Goal: Information Seeking & Learning: Find specific fact

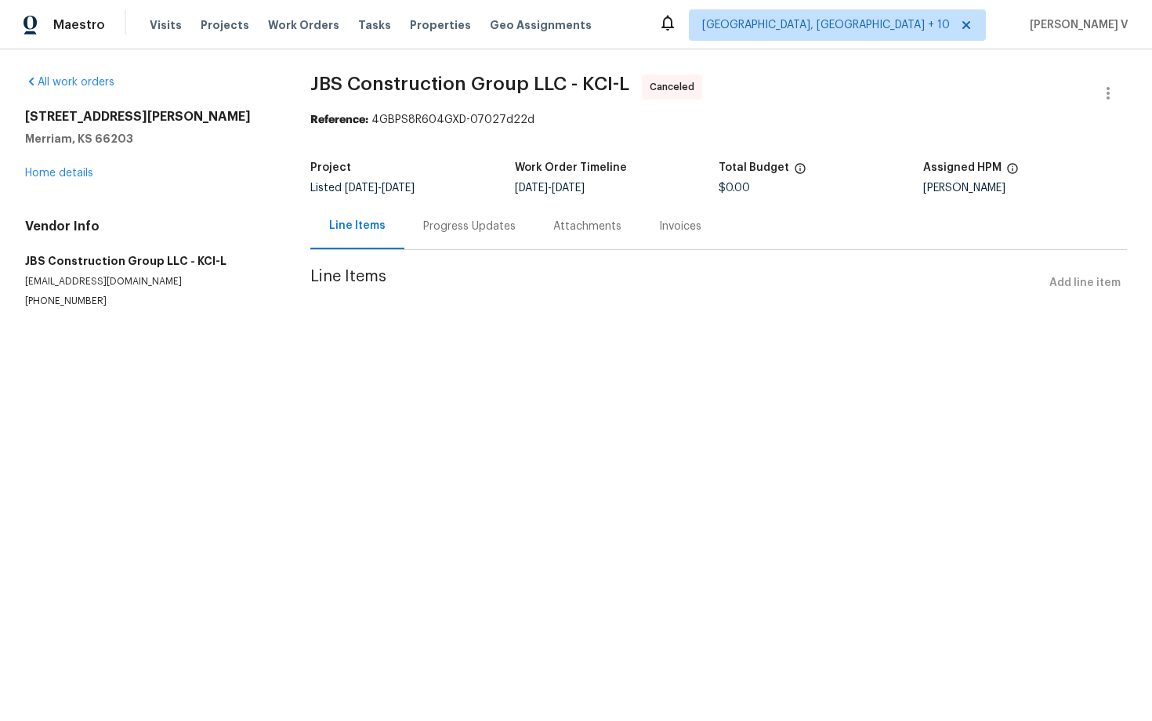
click at [462, 230] on div "Progress Updates" at bounding box center [469, 227] width 92 height 16
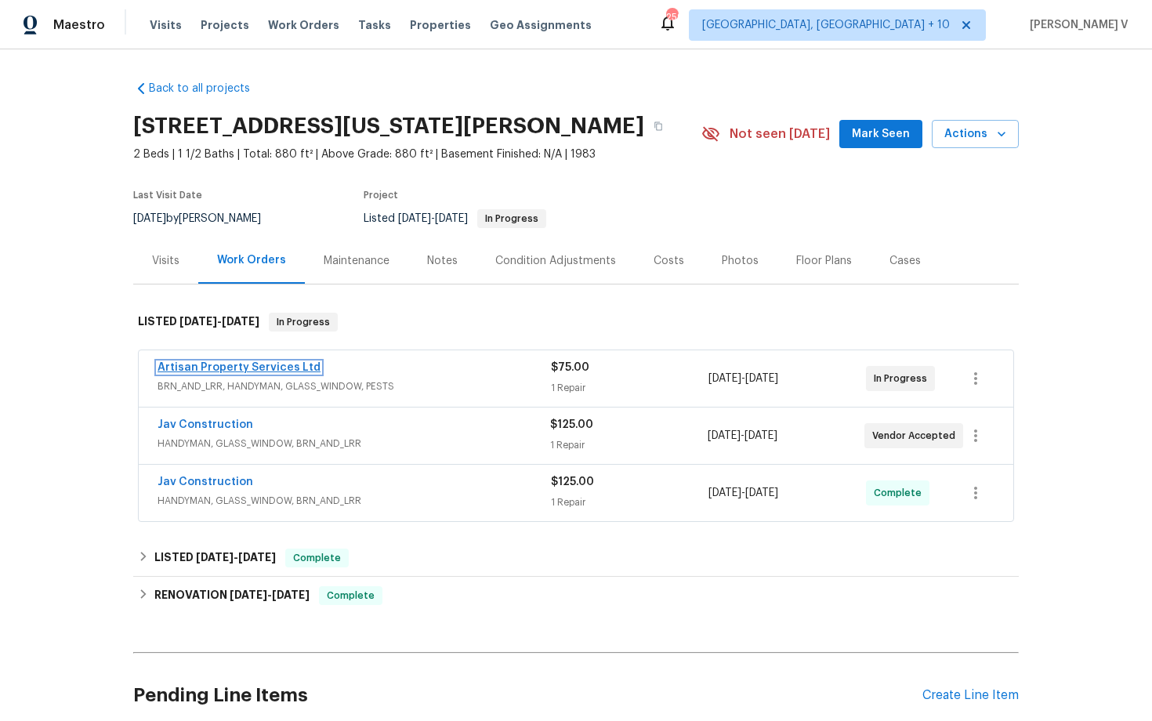
click at [299, 367] on link "Artisan Property Services Ltd" at bounding box center [238, 367] width 163 height 11
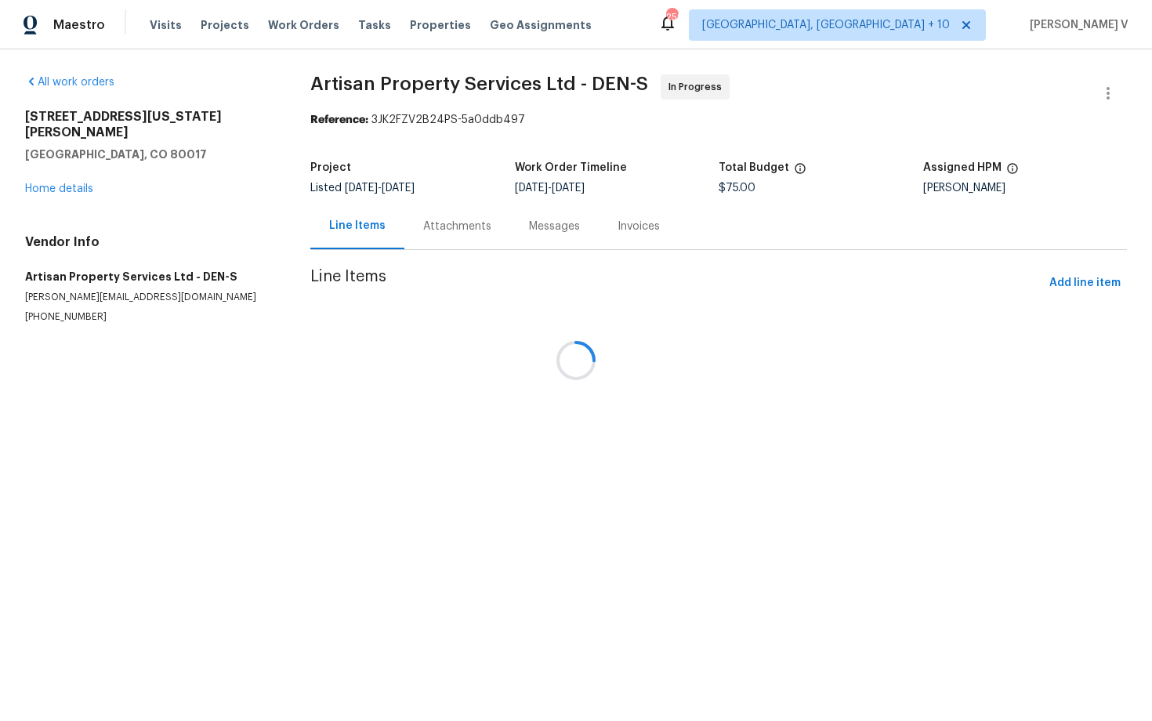
click at [425, 230] on div at bounding box center [576, 360] width 1152 height 721
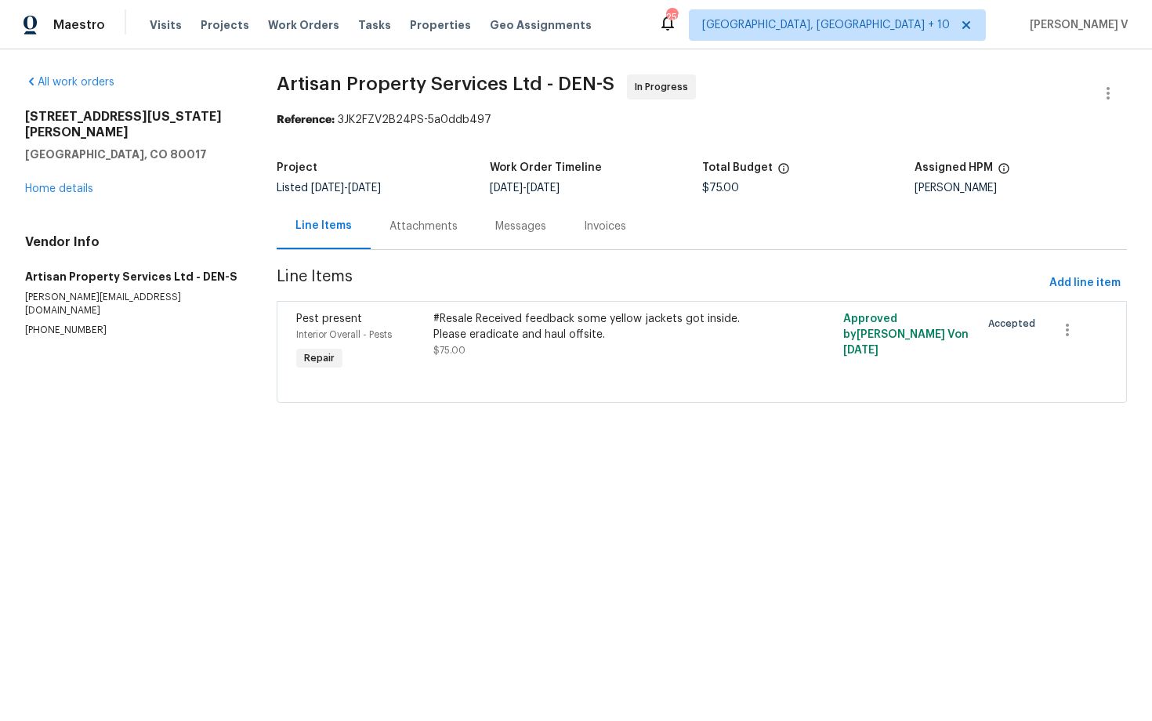
click at [425, 230] on div "Attachments" at bounding box center [423, 227] width 68 height 16
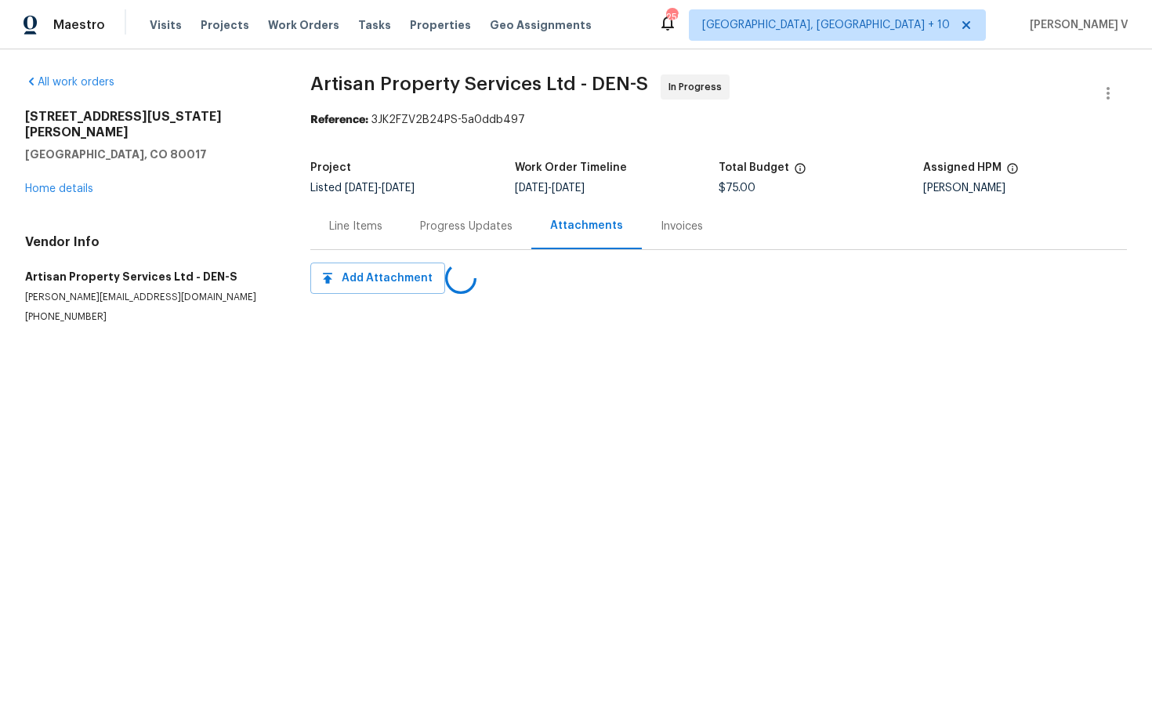
click at [515, 219] on div "Progress Updates" at bounding box center [466, 226] width 130 height 46
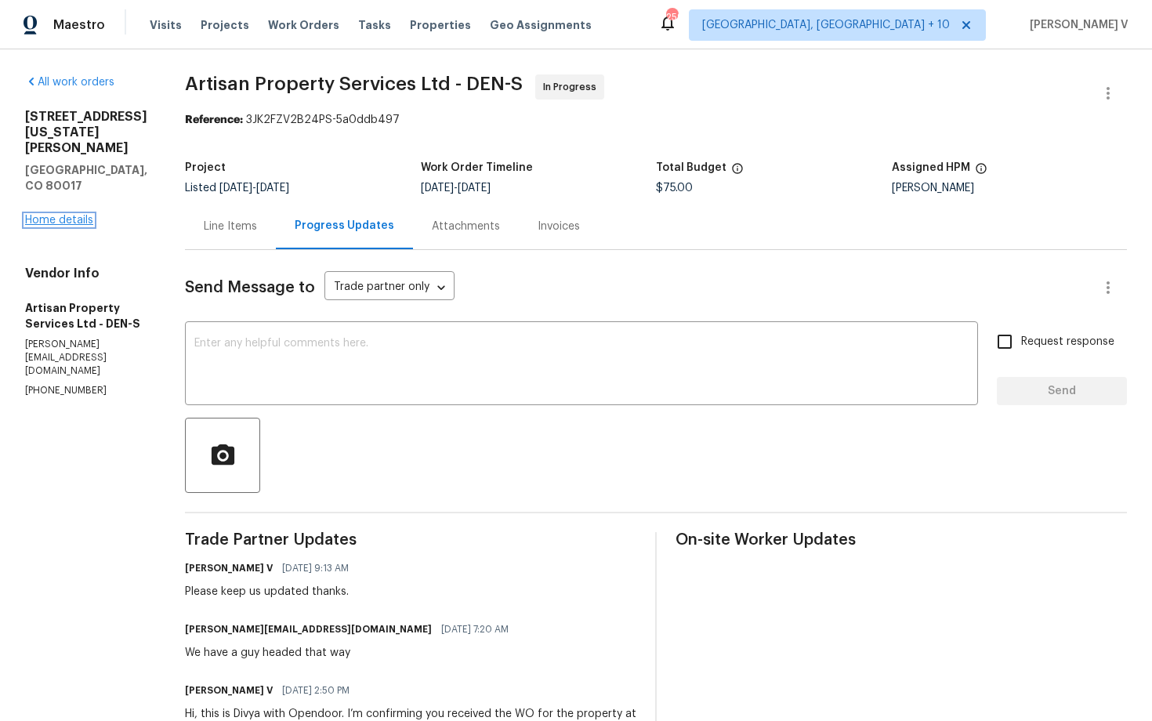
click at [66, 215] on link "Home details" at bounding box center [59, 220] width 68 height 11
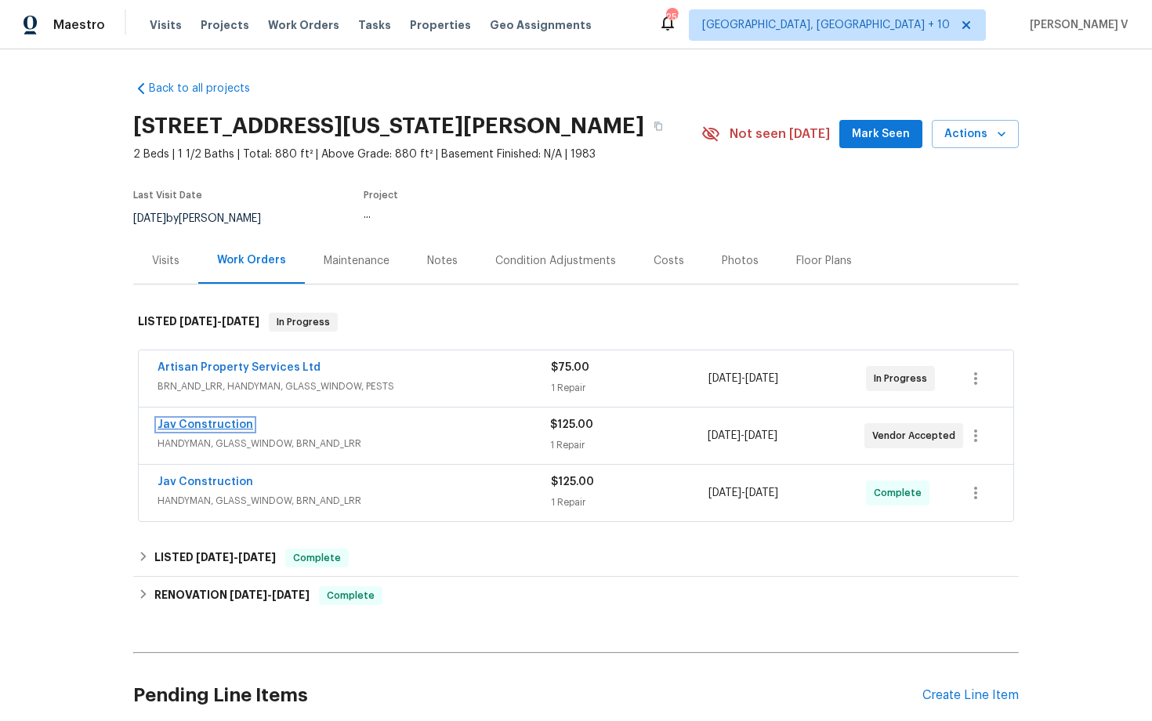
click at [222, 426] on link "Jav Construction" at bounding box center [205, 424] width 96 height 11
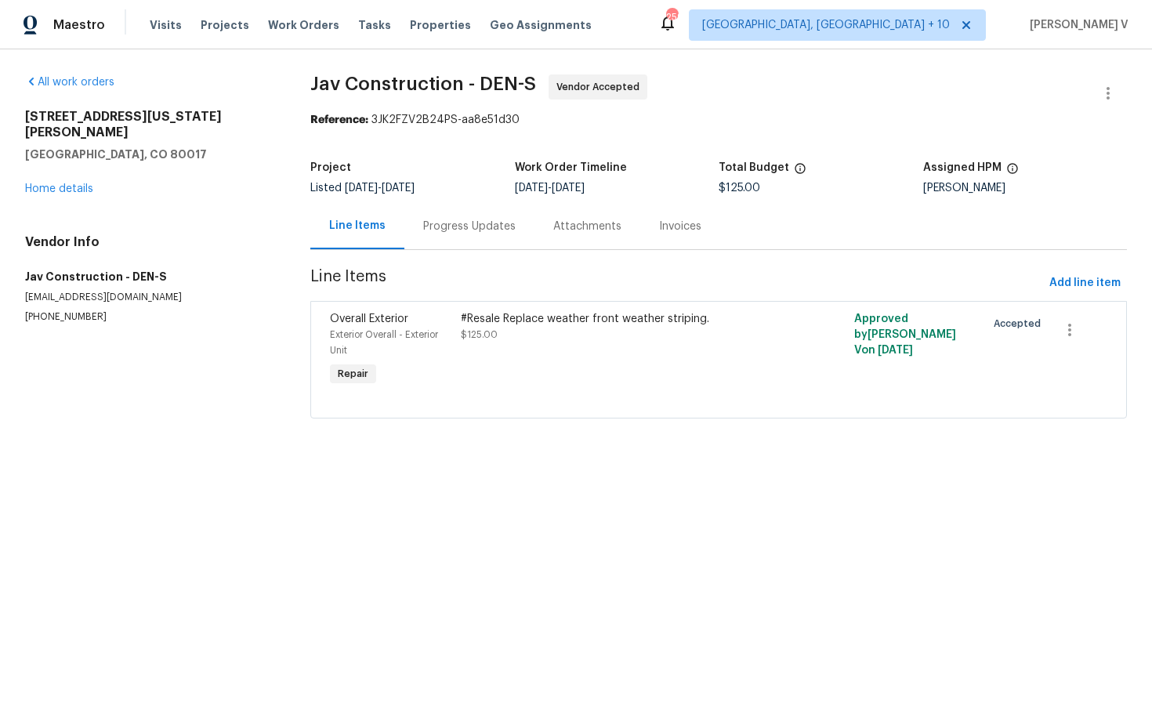
click at [442, 216] on div "Progress Updates" at bounding box center [469, 226] width 130 height 46
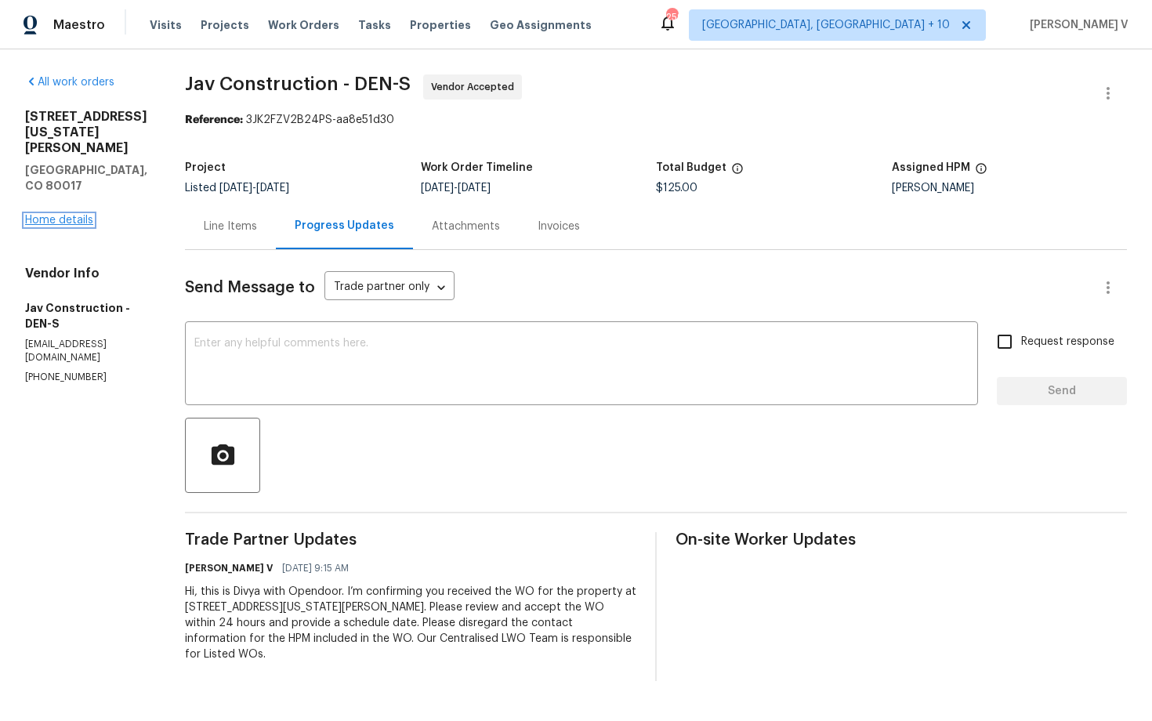
click at [62, 215] on link "Home details" at bounding box center [59, 220] width 68 height 11
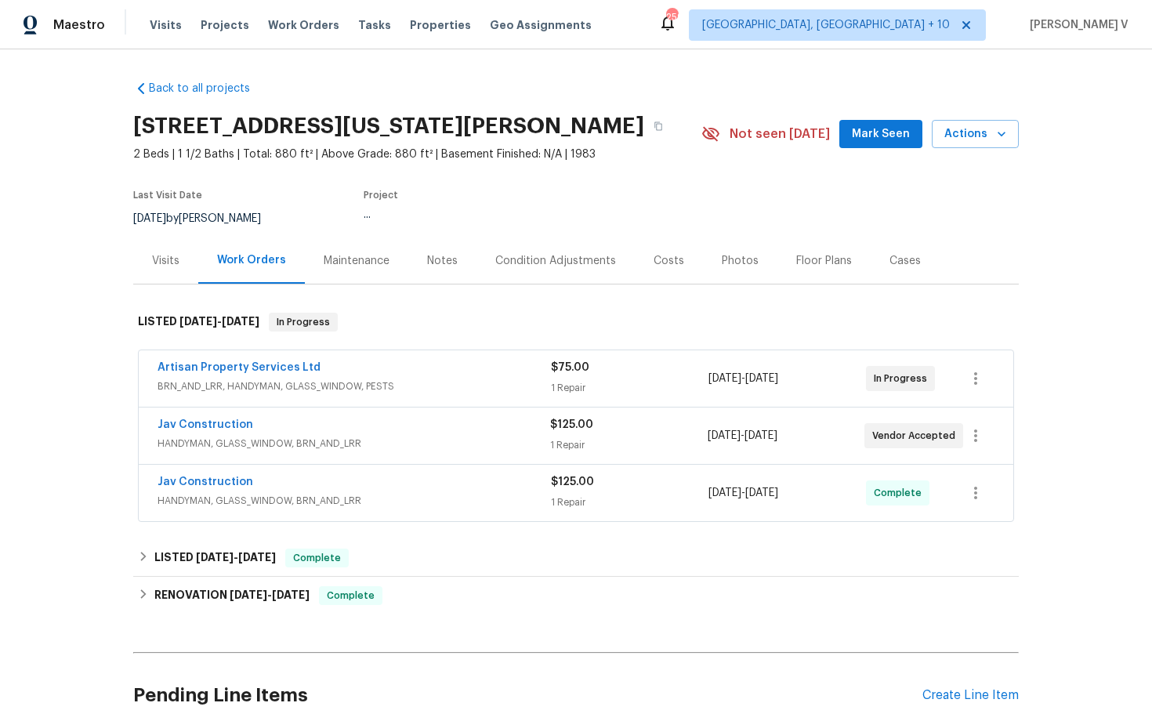
click at [454, 266] on div "Notes" at bounding box center [442, 260] width 68 height 46
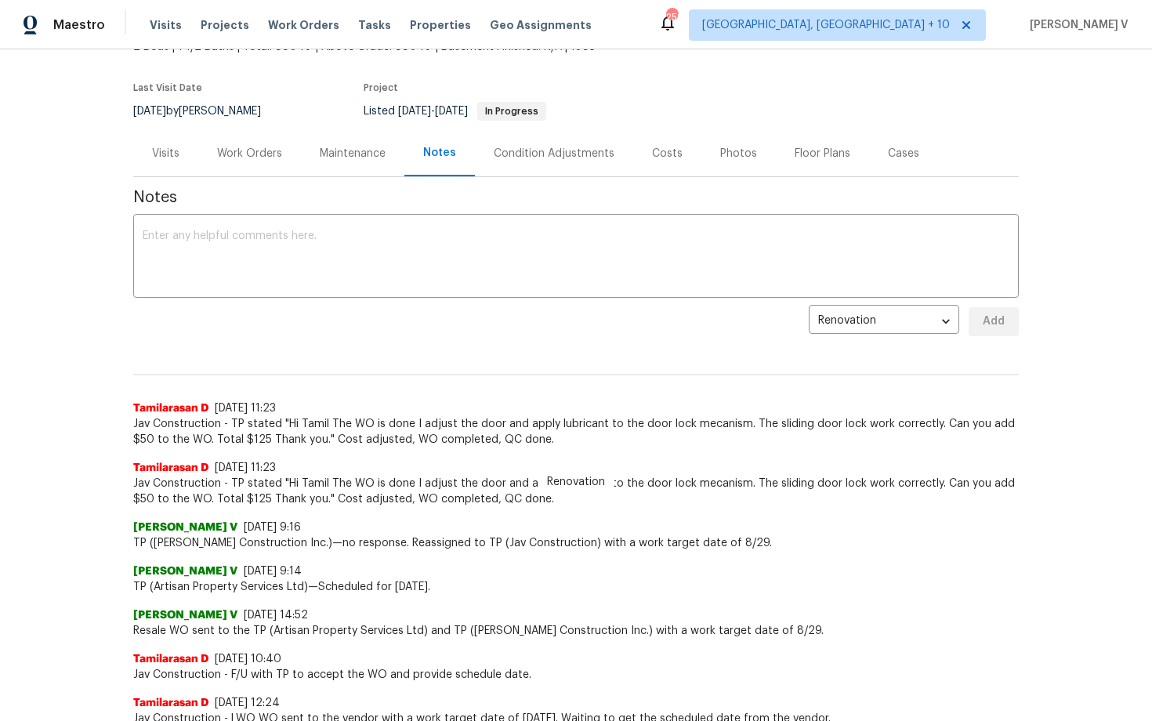
scroll to position [108, 0]
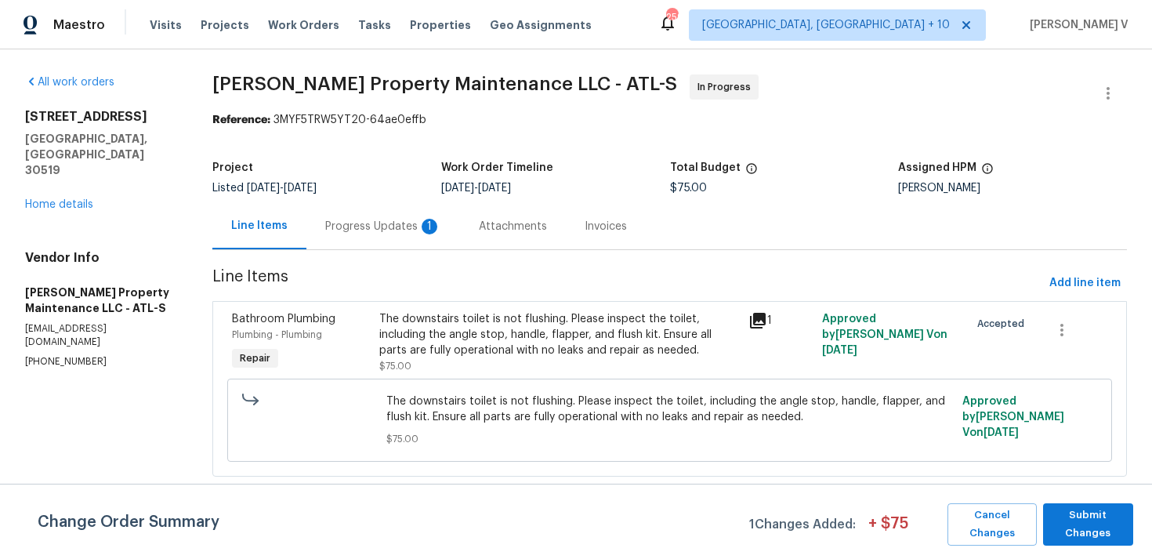
click at [393, 233] on div "Progress Updates 1" at bounding box center [383, 227] width 116 height 16
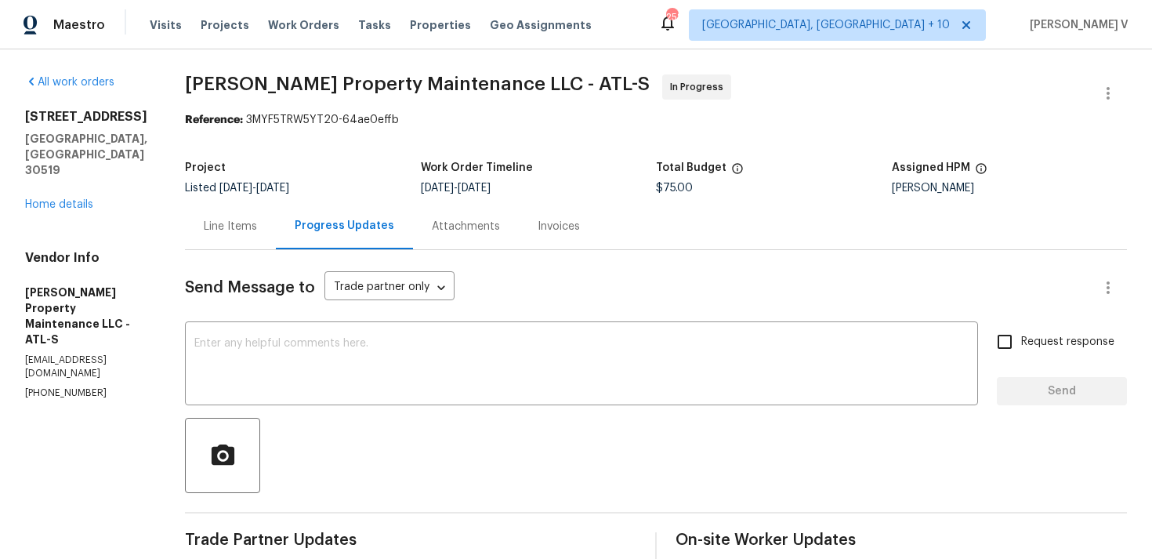
scroll to position [193, 0]
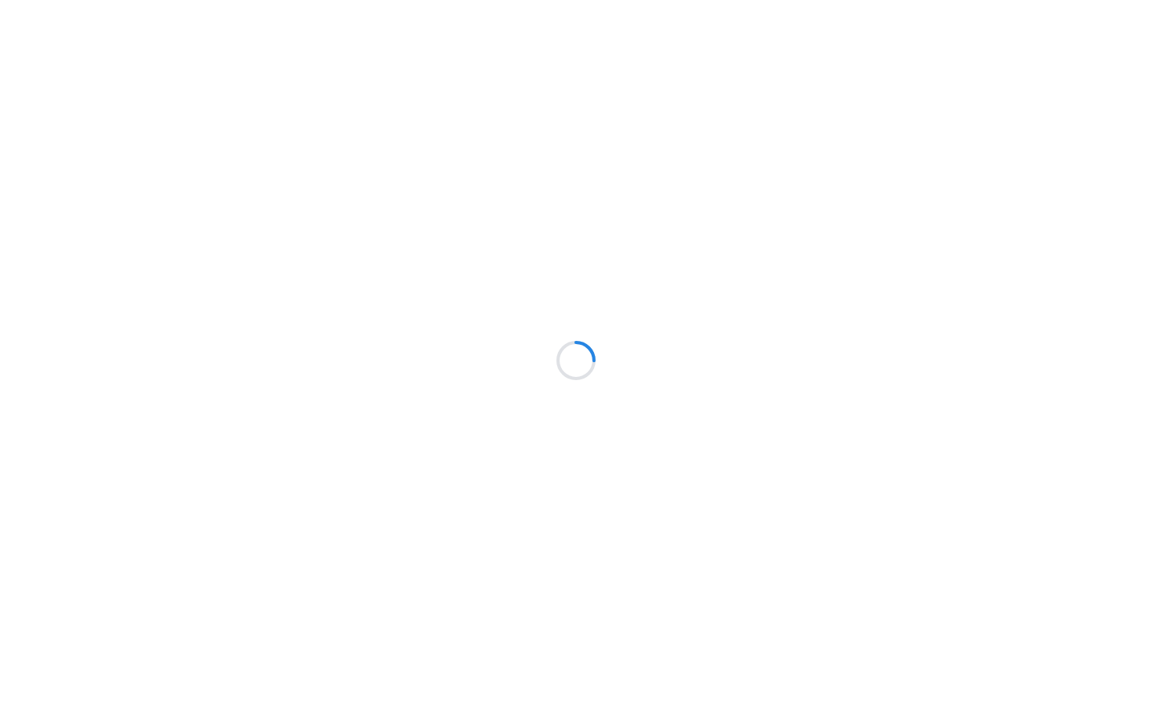
drag, startPoint x: 0, startPoint y: 0, endPoint x: 173, endPoint y: 24, distance: 174.8
click at [173, 24] on div at bounding box center [576, 360] width 1152 height 721
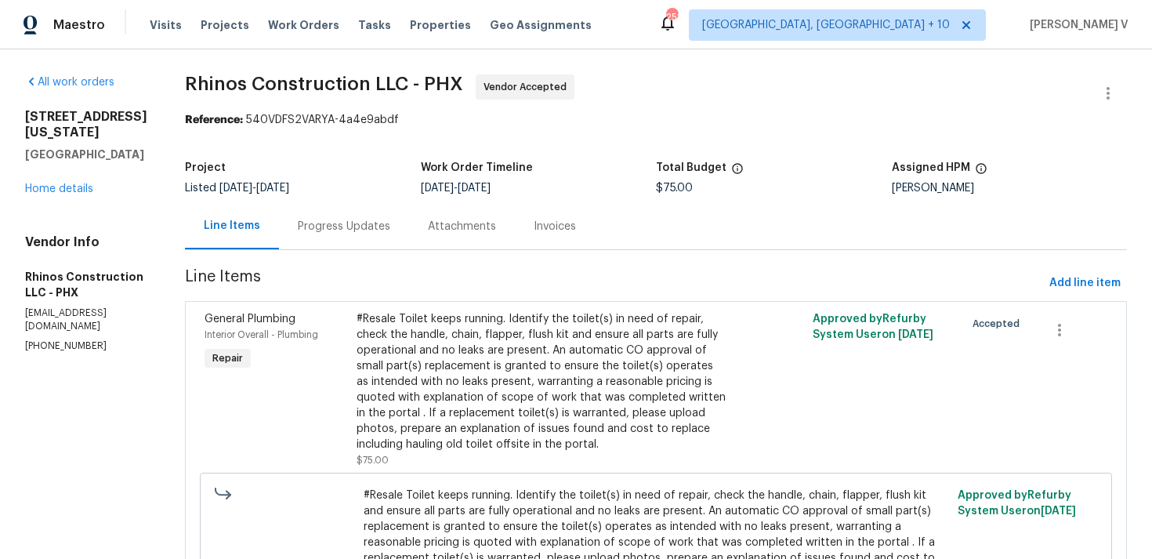
click at [470, 344] on div "#Resale Toilet keeps running. Identify the toilet(s) in need of repair, check t…" at bounding box center [542, 381] width 371 height 141
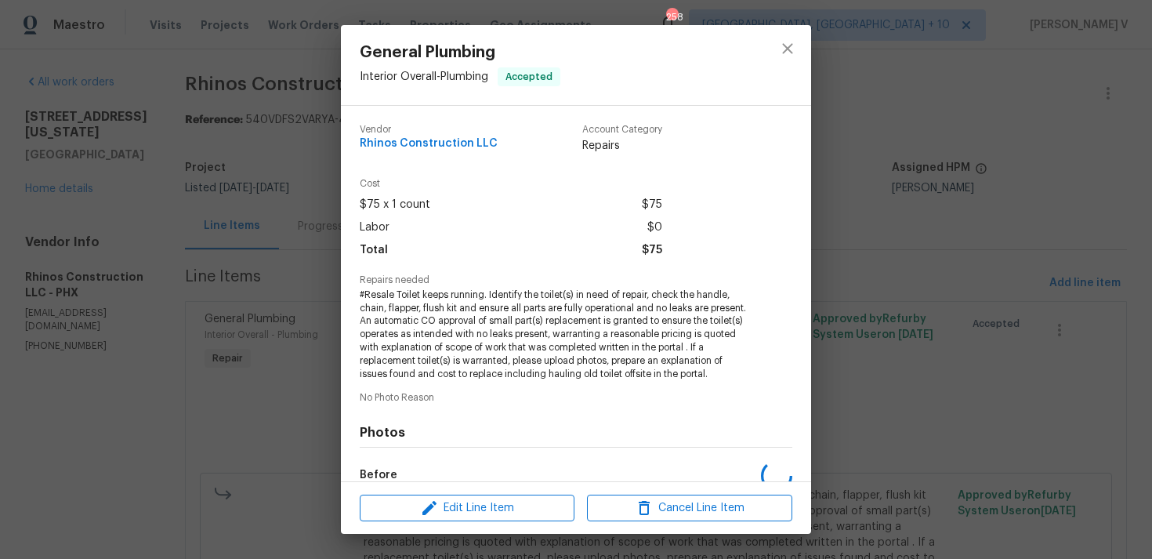
scroll to position [189, 0]
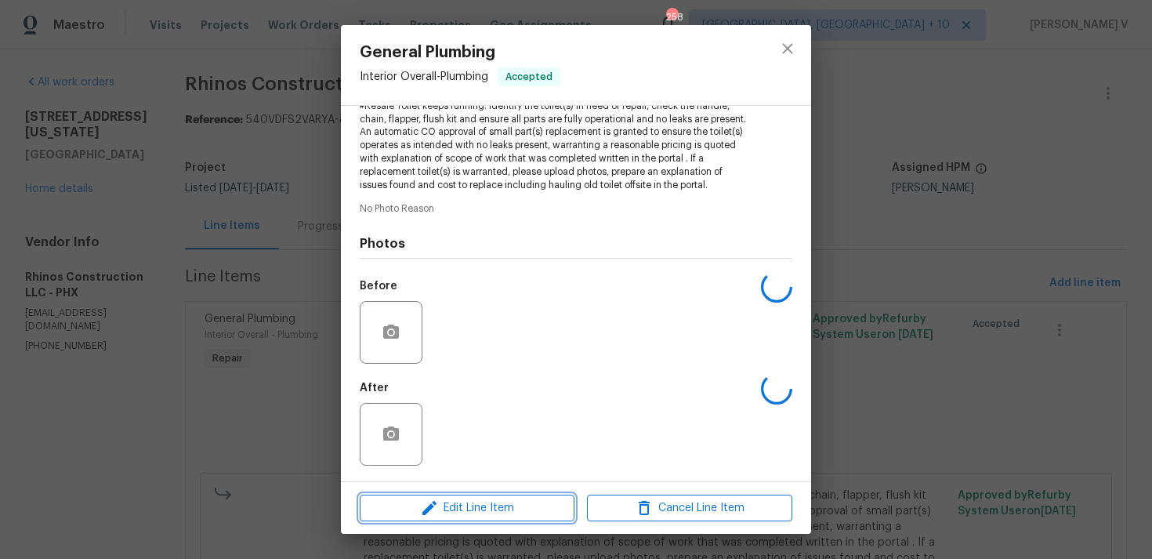
click at [459, 494] on button "Edit Line Item" at bounding box center [467, 507] width 215 height 27
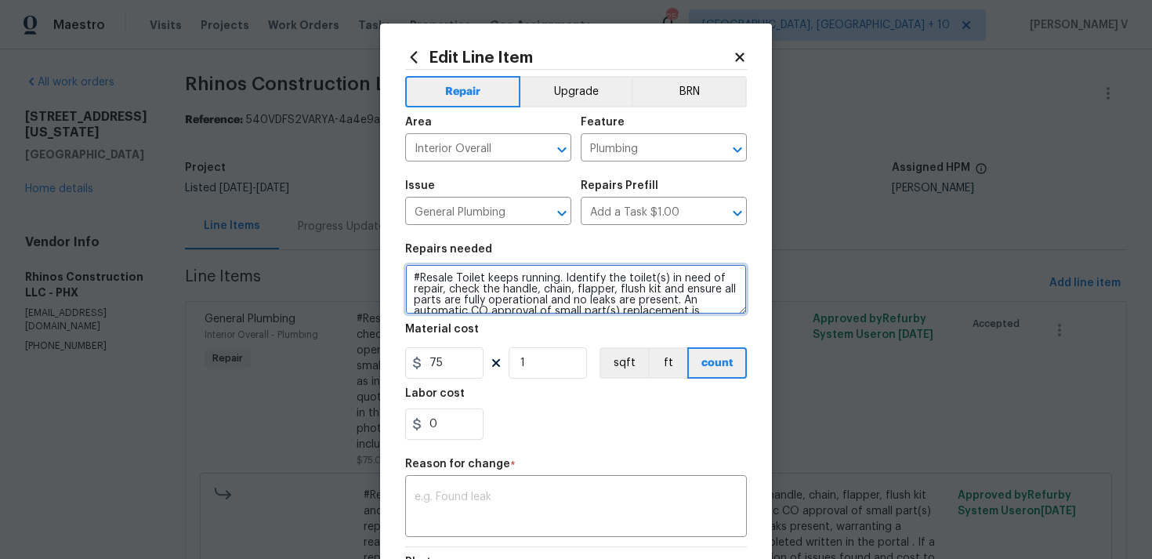
scroll to position [77, 0]
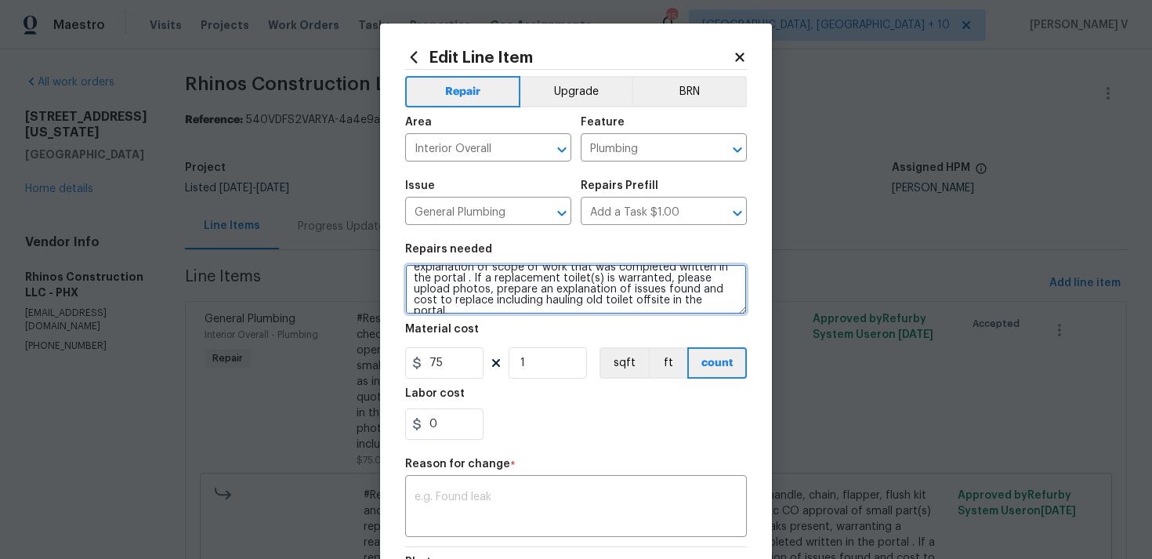
drag, startPoint x: 456, startPoint y: 279, endPoint x: 785, endPoint y: 349, distance: 336.4
click at [785, 349] on div "Edit Line Item Repair Upgrade BRN Area Interior Overall ​ Feature Plumbing ​ Is…" at bounding box center [576, 279] width 1152 height 559
click at [885, 322] on body "Maestro Visits Projects Work Orders Tasks Properties Geo Assignments 258 Cincin…" at bounding box center [576, 279] width 1152 height 559
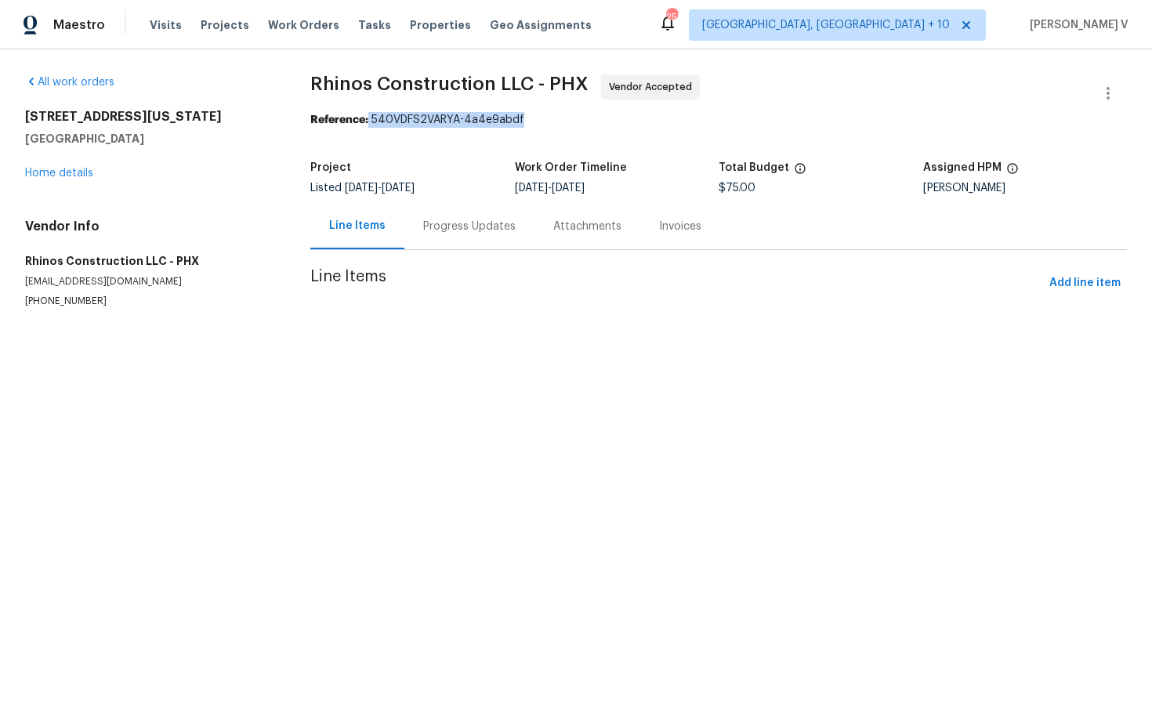
drag, startPoint x: 369, startPoint y: 119, endPoint x: 581, endPoint y: 116, distance: 211.6
click at [581, 117] on div "Reference: 540VDFS2VARYA-4a4e9abdf" at bounding box center [718, 120] width 816 height 16
copy div "540VDFS2VARYA-4a4e9abdf"
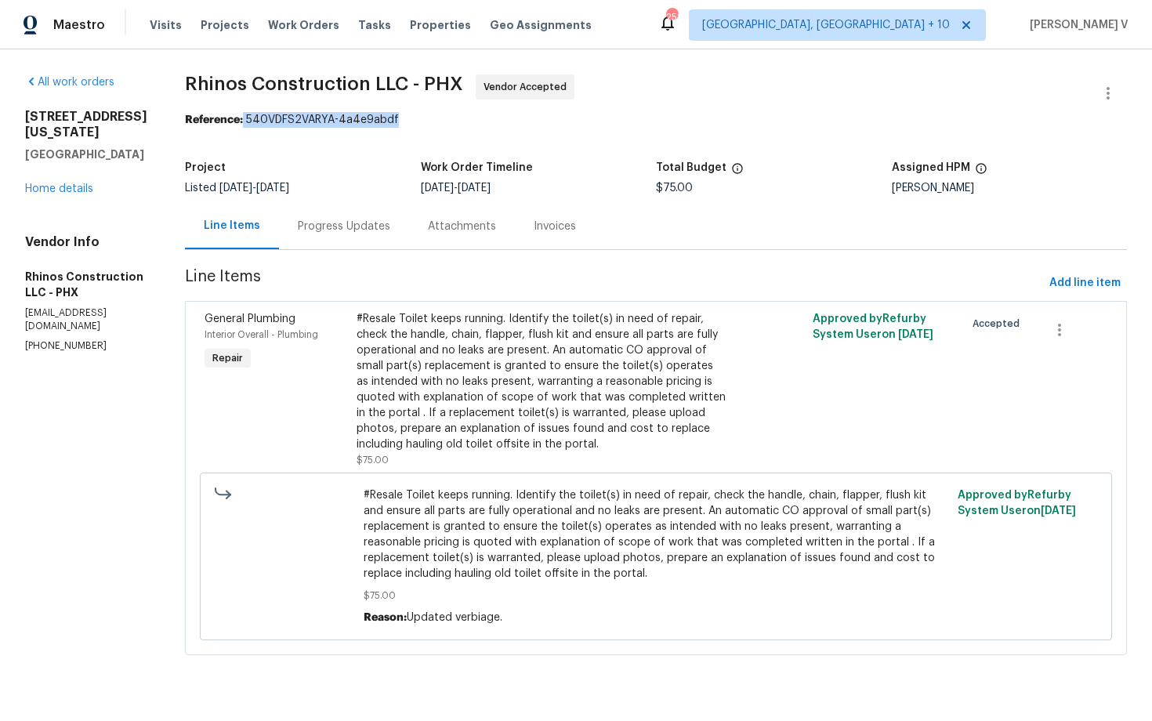
click at [317, 233] on div "Progress Updates" at bounding box center [344, 227] width 92 height 16
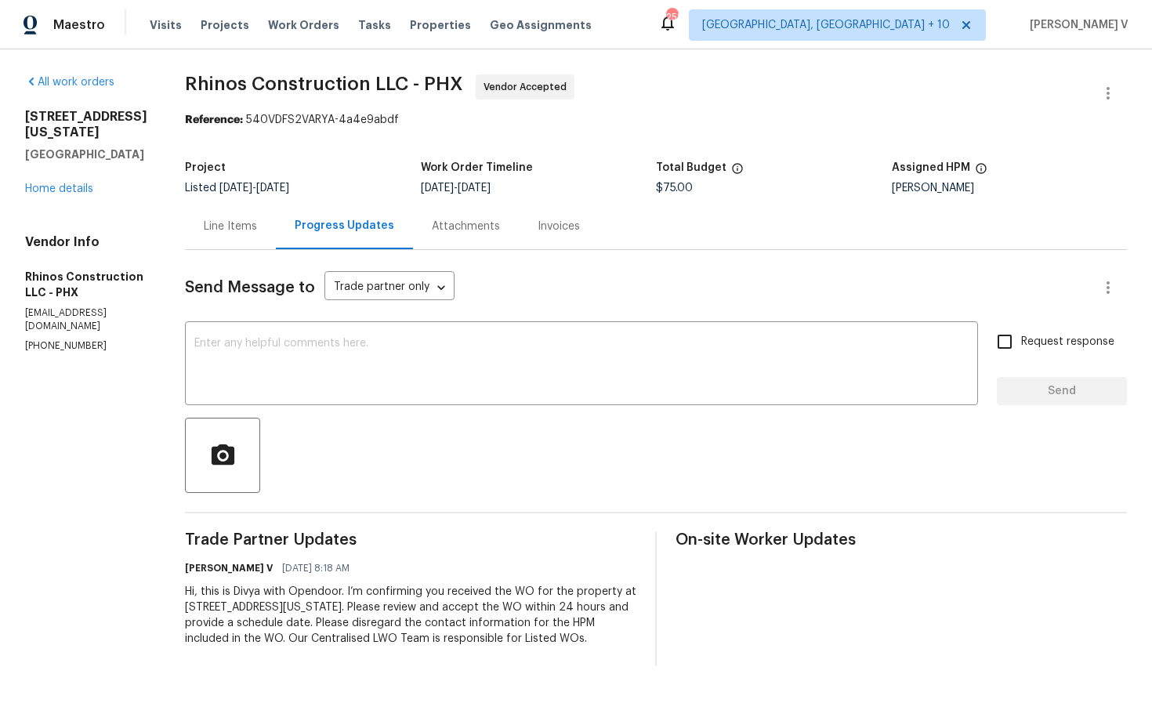
click at [234, 219] on div "Line Items" at bounding box center [230, 227] width 53 height 16
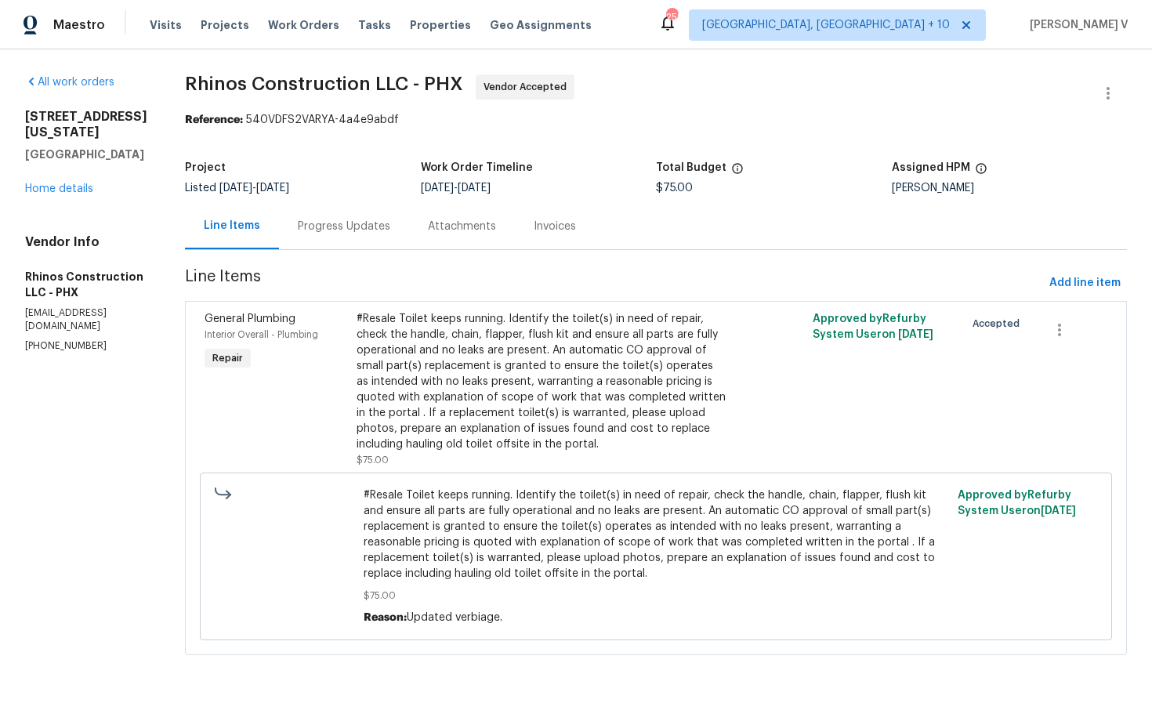
click at [487, 391] on div "#Resale Toilet keeps running. Identify the toilet(s) in need of repair, check t…" at bounding box center [542, 381] width 371 height 141
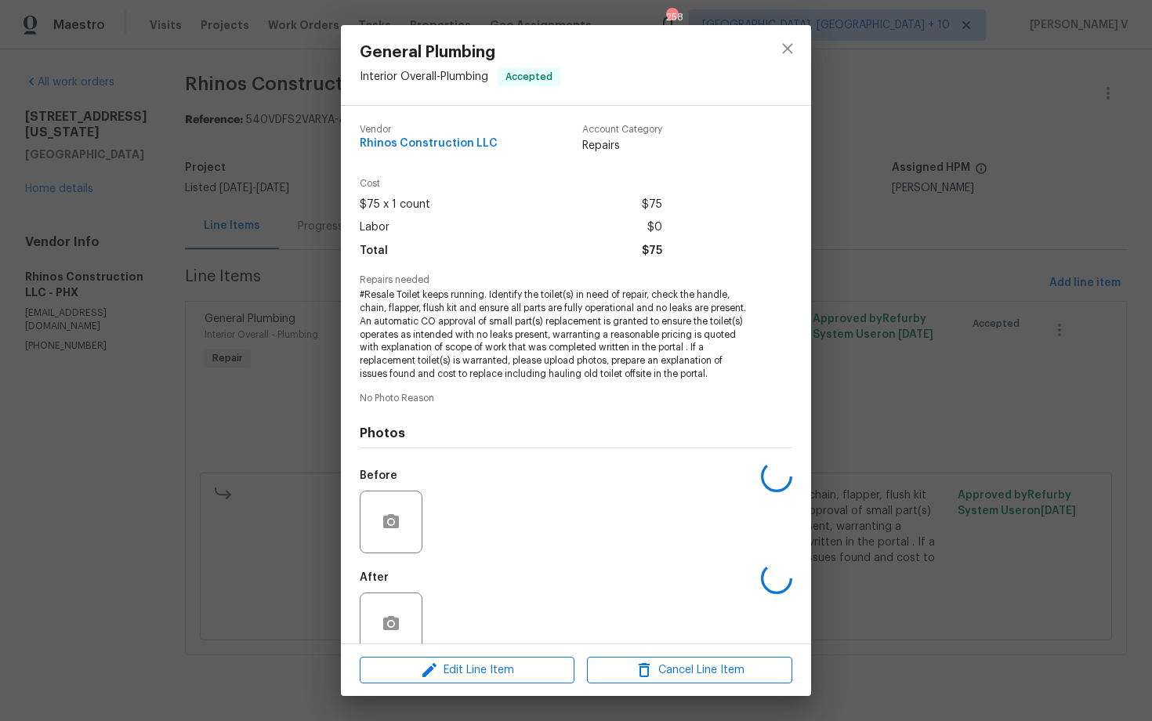
click at [464, 346] on span "#Resale Toilet keeps running. Identify the toilet(s) in need of repair, check t…" at bounding box center [554, 334] width 389 height 92
click at [461, 321] on span "#Resale Toilet keeps running. Identify the toilet(s) in need of repair, check t…" at bounding box center [554, 334] width 389 height 92
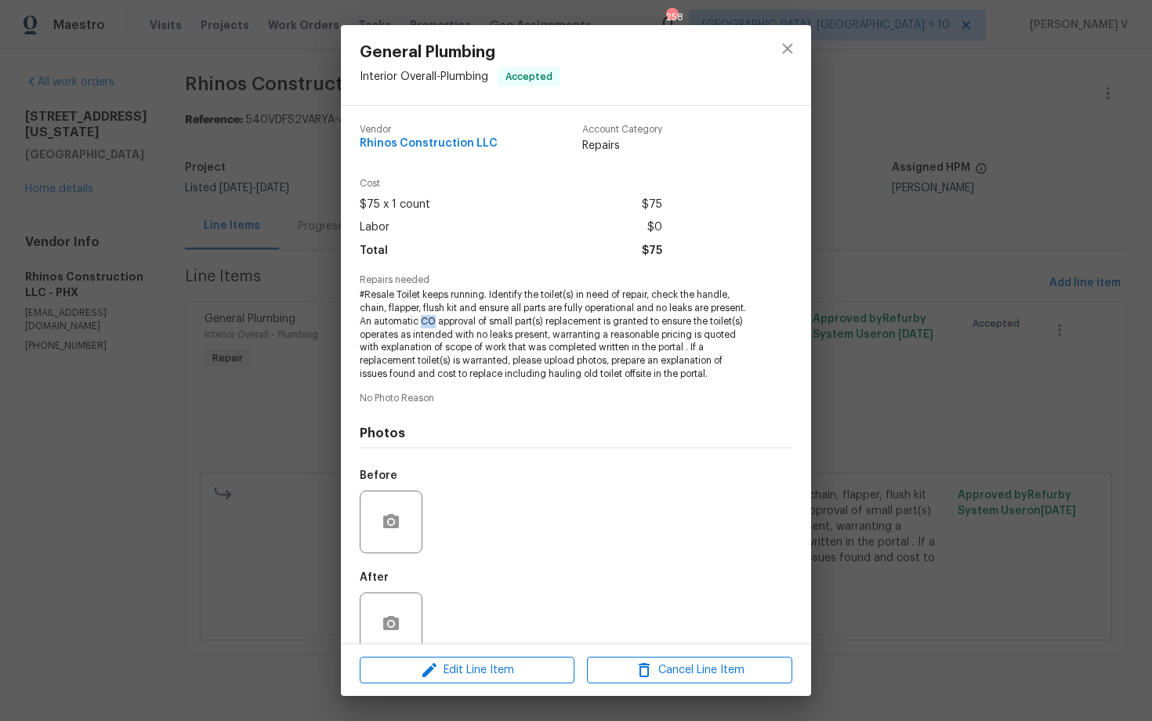
click at [461, 321] on span "#Resale Toilet keeps running. Identify the toilet(s) in need of repair, check t…" at bounding box center [554, 334] width 389 height 92
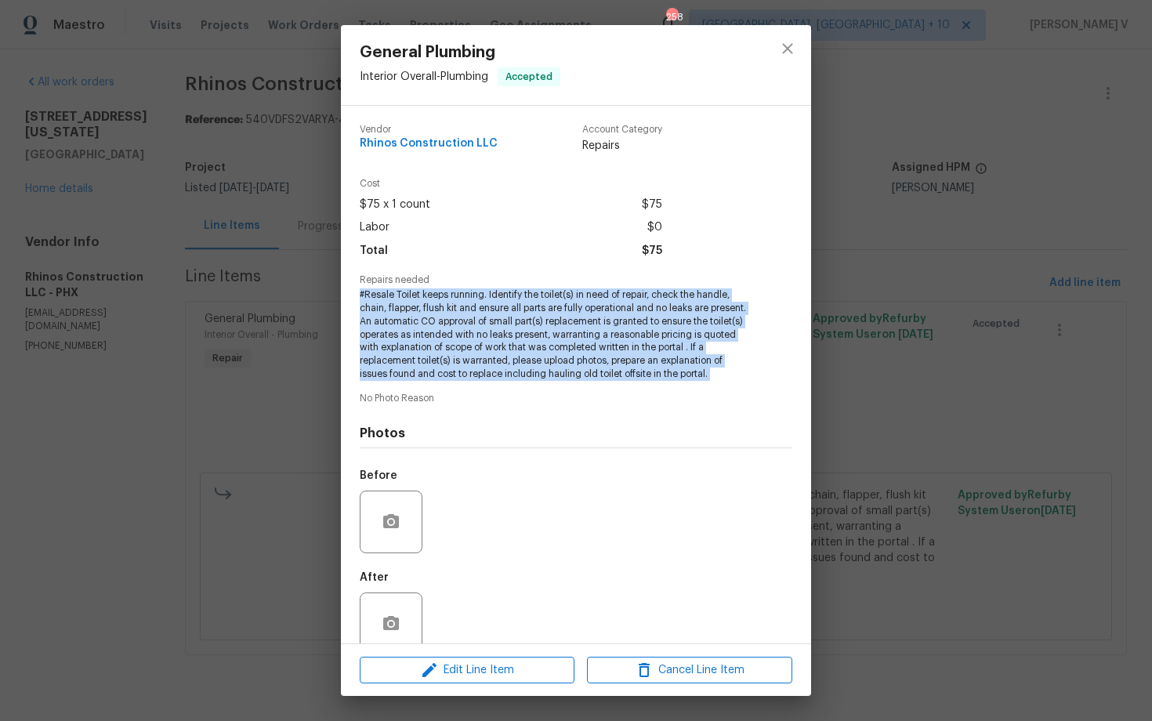
copy span "#Resale Toilet keeps running. Identify the toilet(s) in need of repair, check t…"
